Goal: Task Accomplishment & Management: Manage account settings

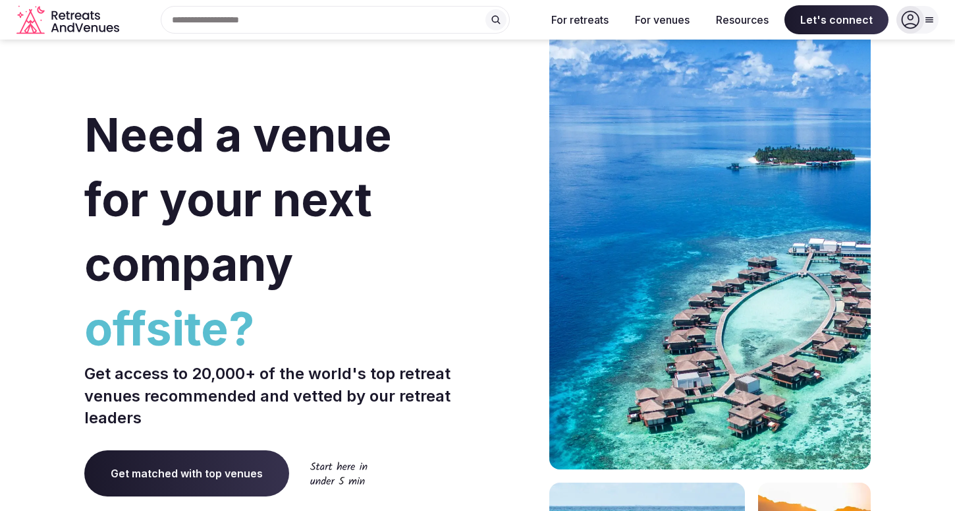
click at [916, 15] on icon at bounding box center [910, 20] width 18 height 18
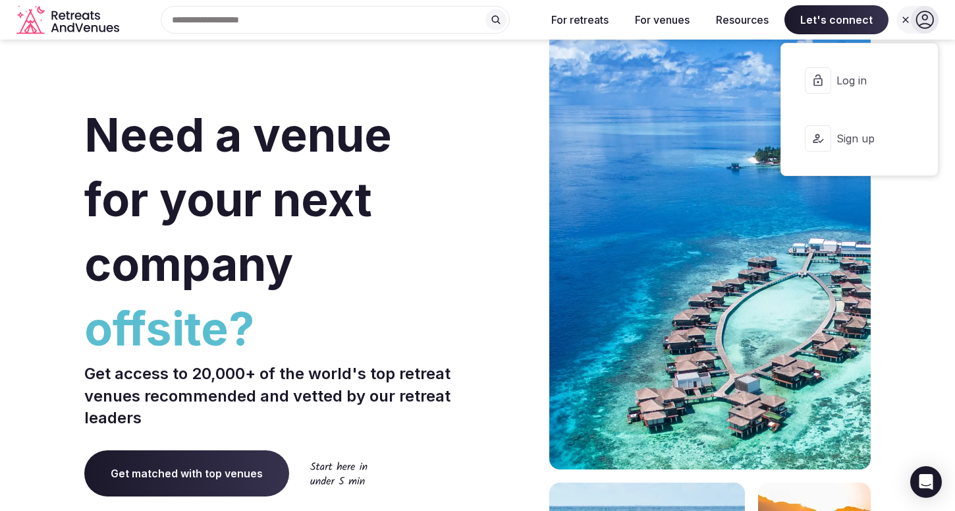
click at [864, 69] on button "Log in" at bounding box center [860, 80] width 136 height 53
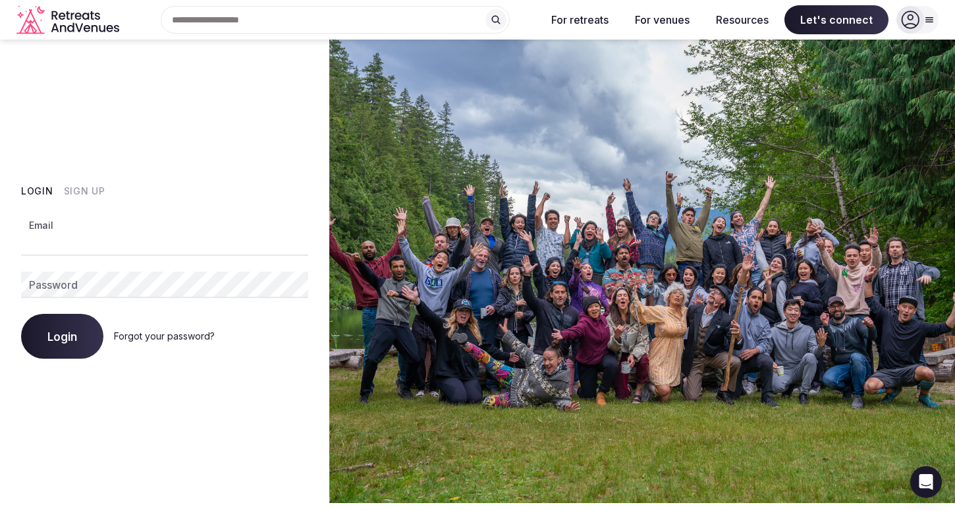
type input "**********"
click at [44, 367] on div "**********" at bounding box center [164, 271] width 329 height 463
click at [60, 353] on button "Login" at bounding box center [62, 336] width 82 height 45
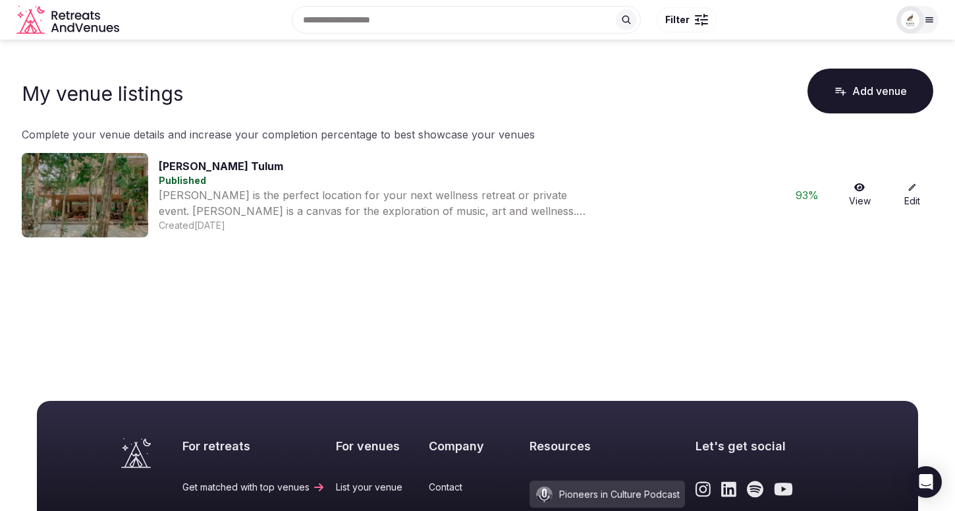
click at [77, 18] on icon "Retreats and Venues company logo" at bounding box center [68, 20] width 105 height 30
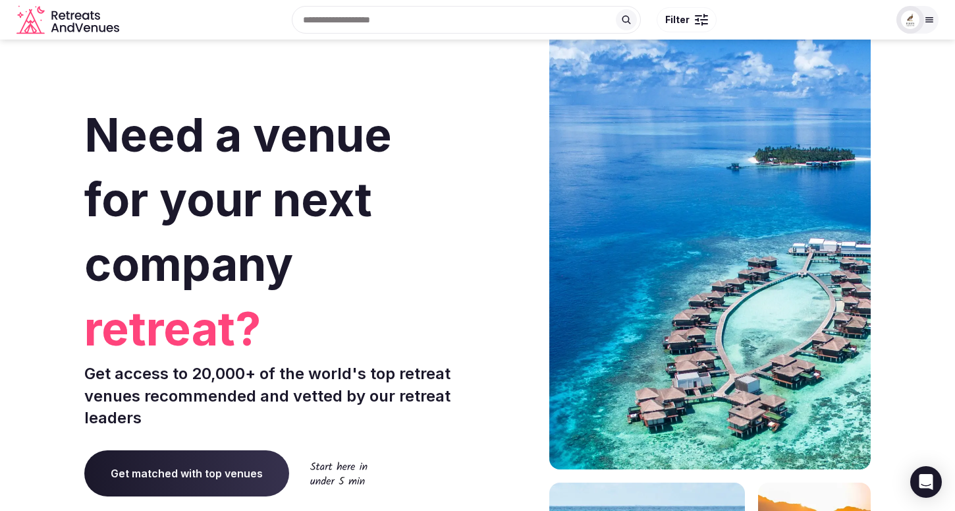
click at [923, 13] on div at bounding box center [918, 20] width 42 height 28
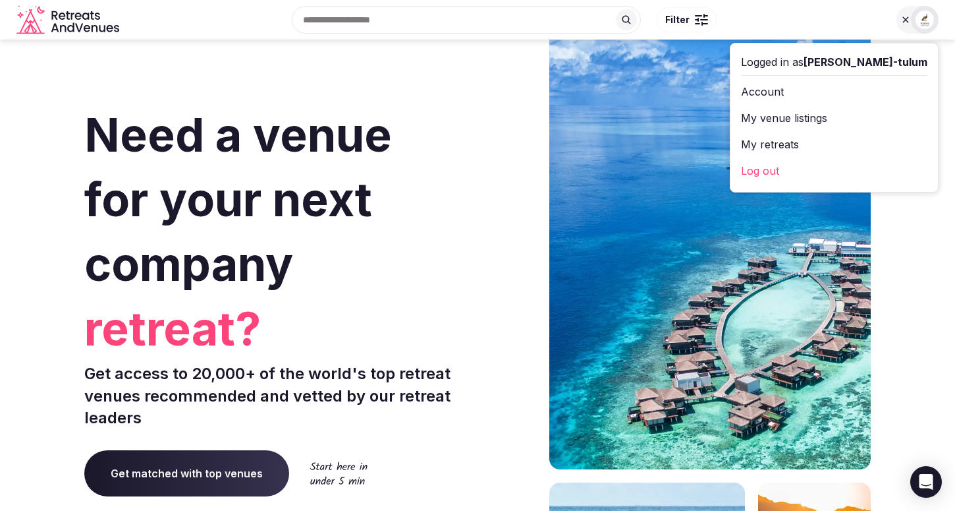
click at [826, 94] on link "Account" at bounding box center [834, 91] width 186 height 21
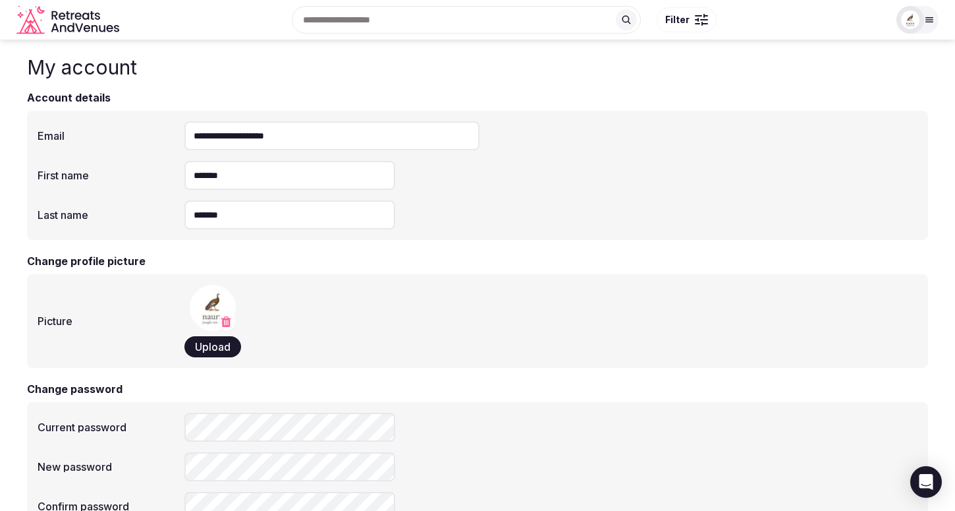
click at [907, 24] on img at bounding box center [910, 20] width 18 height 18
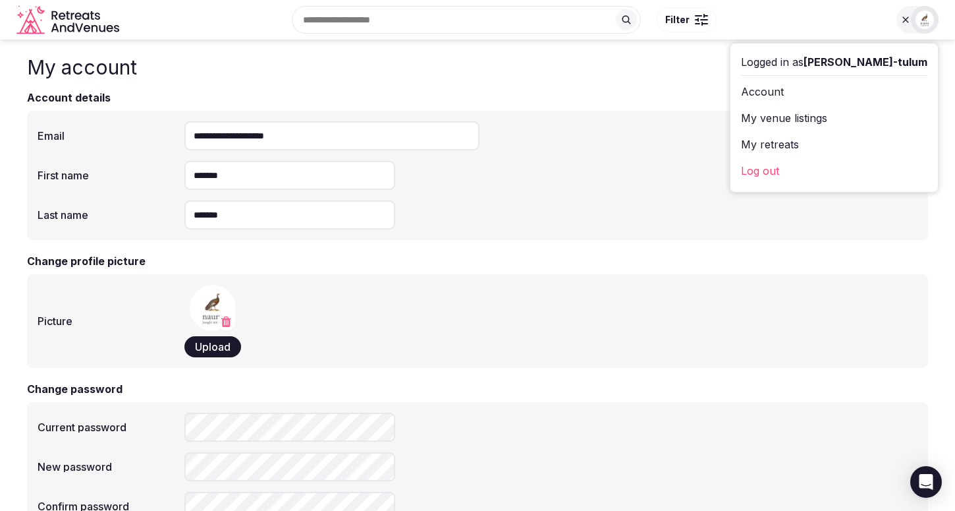
click at [875, 115] on link "My venue listings" at bounding box center [834, 117] width 186 height 21
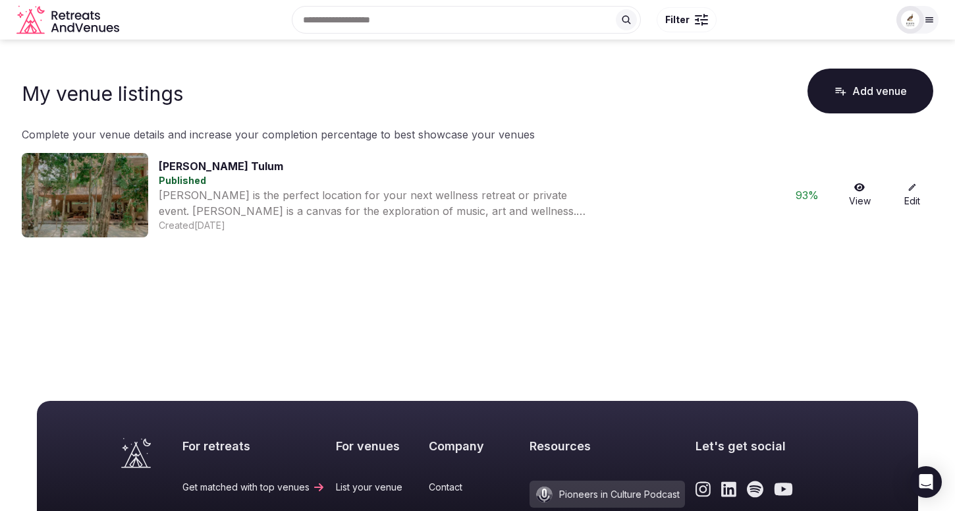
click at [912, 24] on img at bounding box center [910, 20] width 18 height 18
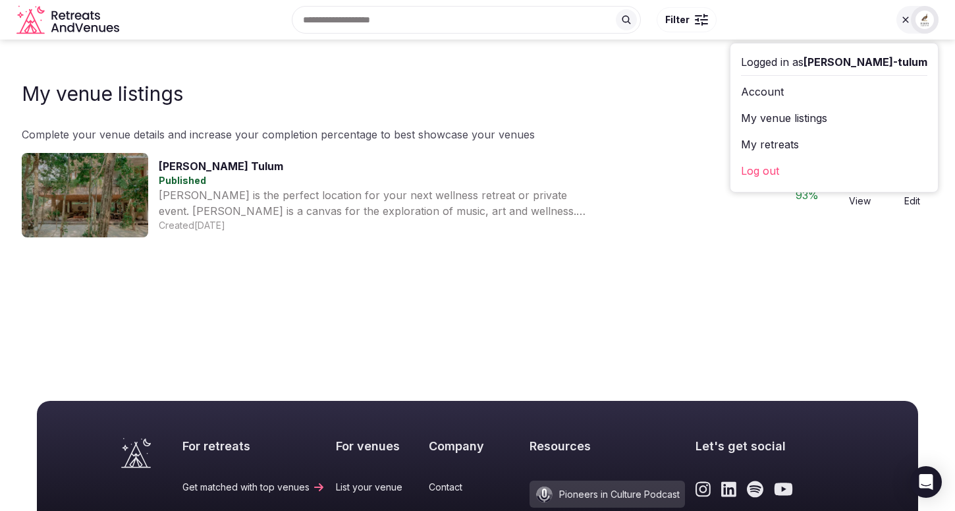
click at [906, 142] on link "My retreats" at bounding box center [834, 144] width 186 height 21
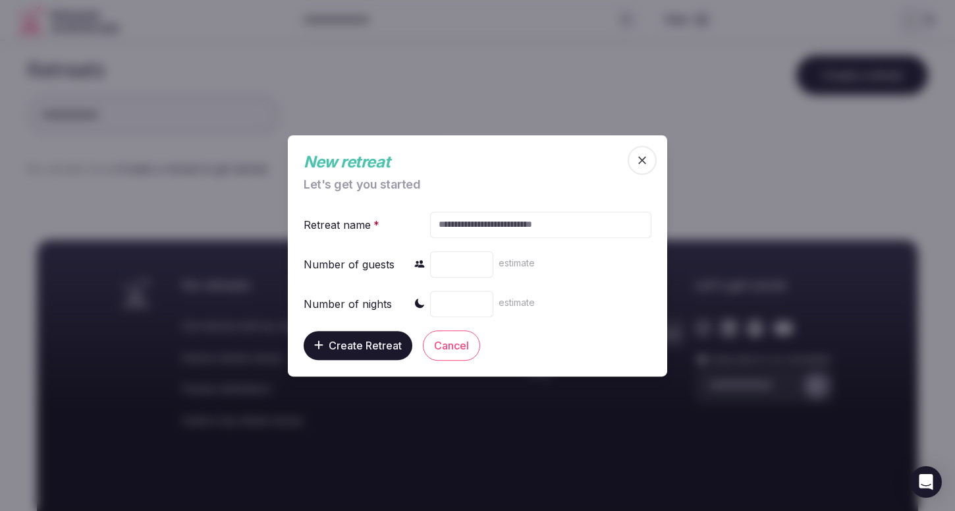
click at [652, 161] on span "button" at bounding box center [642, 160] width 29 height 29
